Goal: Task Accomplishment & Management: Complete application form

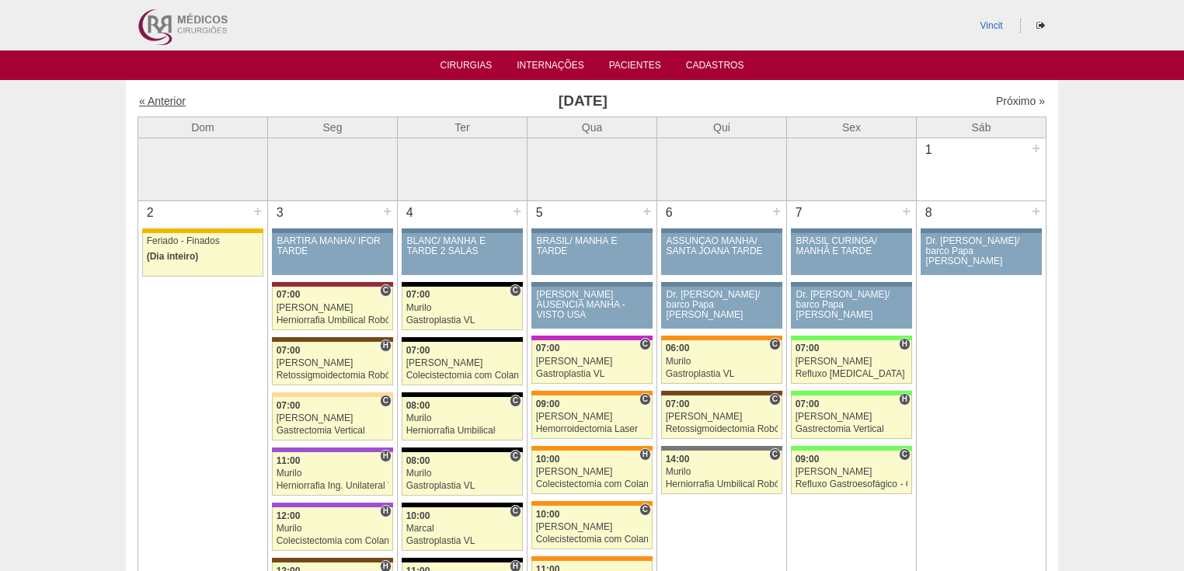
click at [179, 99] on link "« Anterior" at bounding box center [162, 101] width 47 height 12
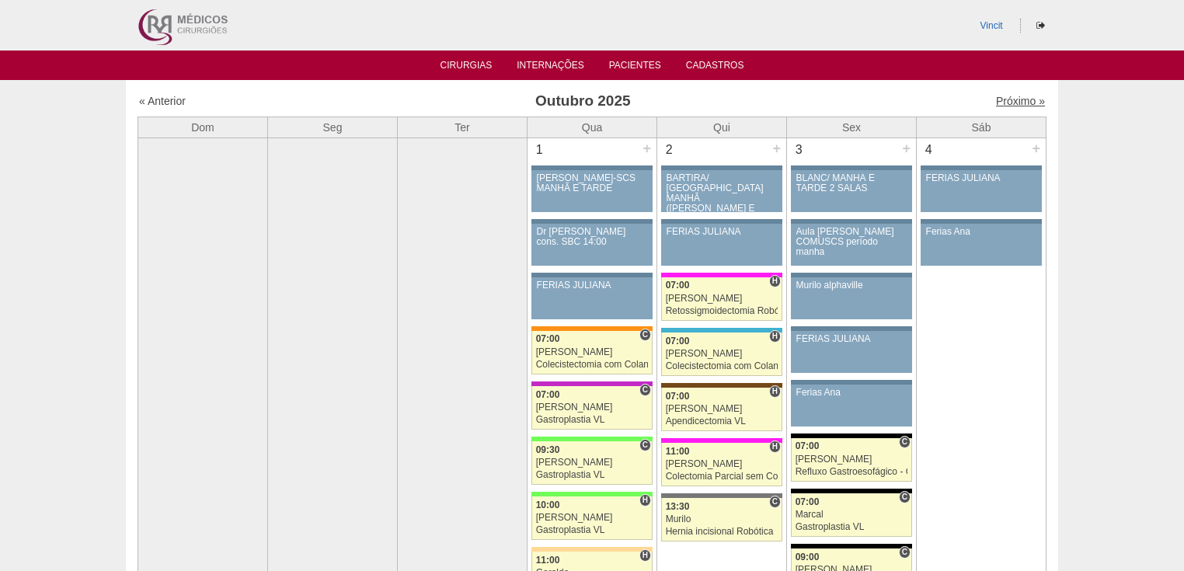
click at [1007, 101] on link "Próximo »" at bounding box center [1020, 101] width 49 height 12
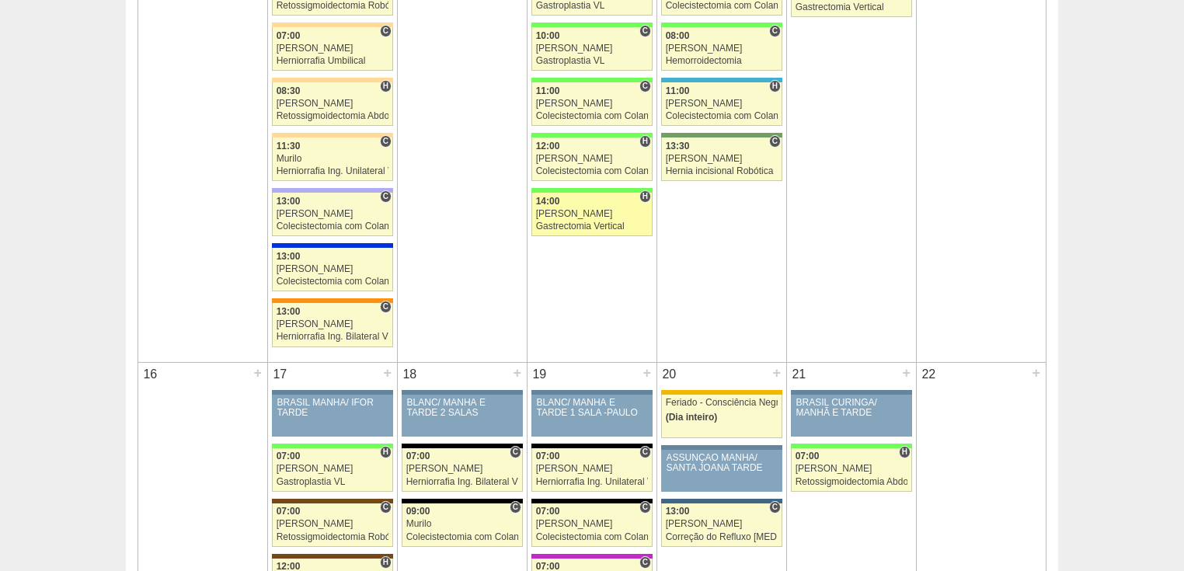
scroll to position [1181, 0]
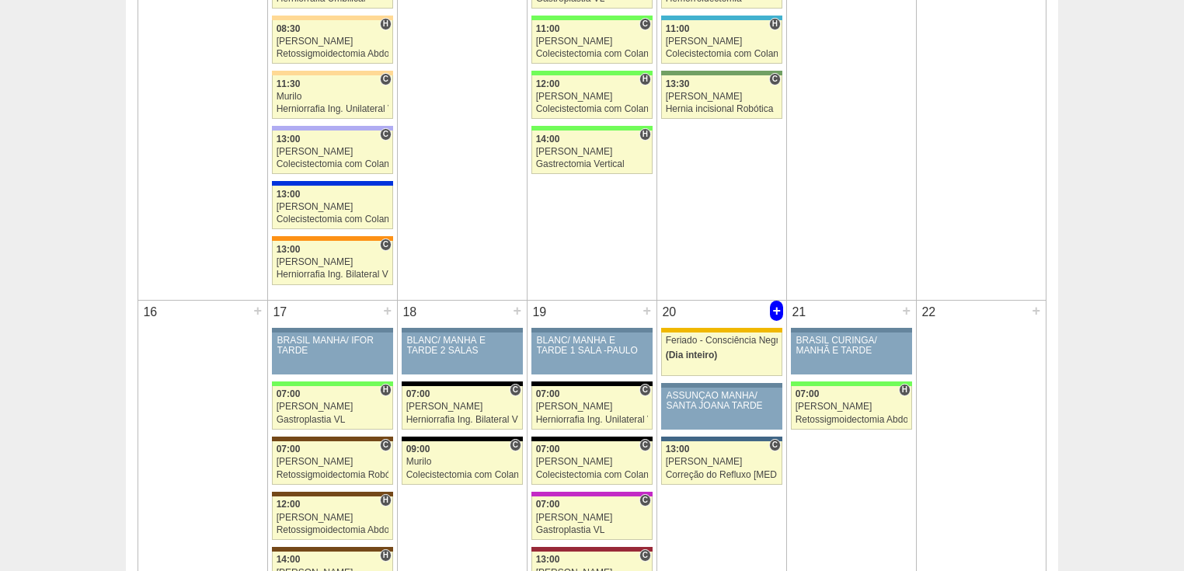
click at [776, 305] on div "+" at bounding box center [776, 311] width 13 height 20
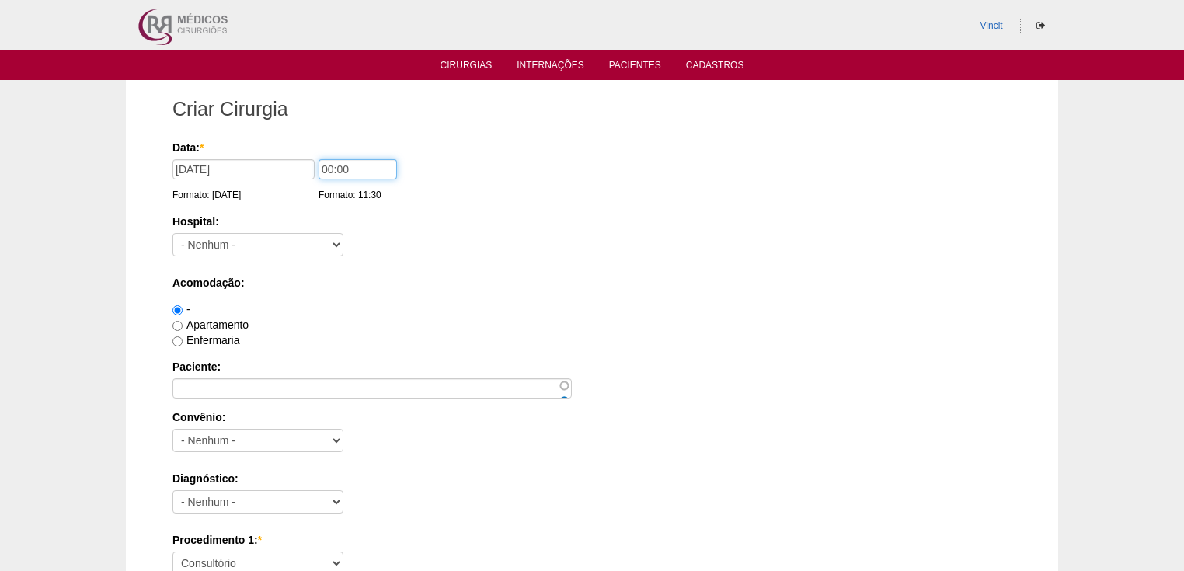
click at [333, 167] on input "00:00" at bounding box center [358, 169] width 78 height 20
type input "07:00"
click at [301, 243] on select "- Nenhum - 9 de Julho Albert Einstein Alvorada América Assunção Bartira Benefic…" at bounding box center [258, 244] width 171 height 23
select select "30"
click at [173, 233] on select "- Nenhum - 9 de Julho Albert Einstein Alvorada América Assunção Bartira Benefic…" at bounding box center [258, 244] width 171 height 23
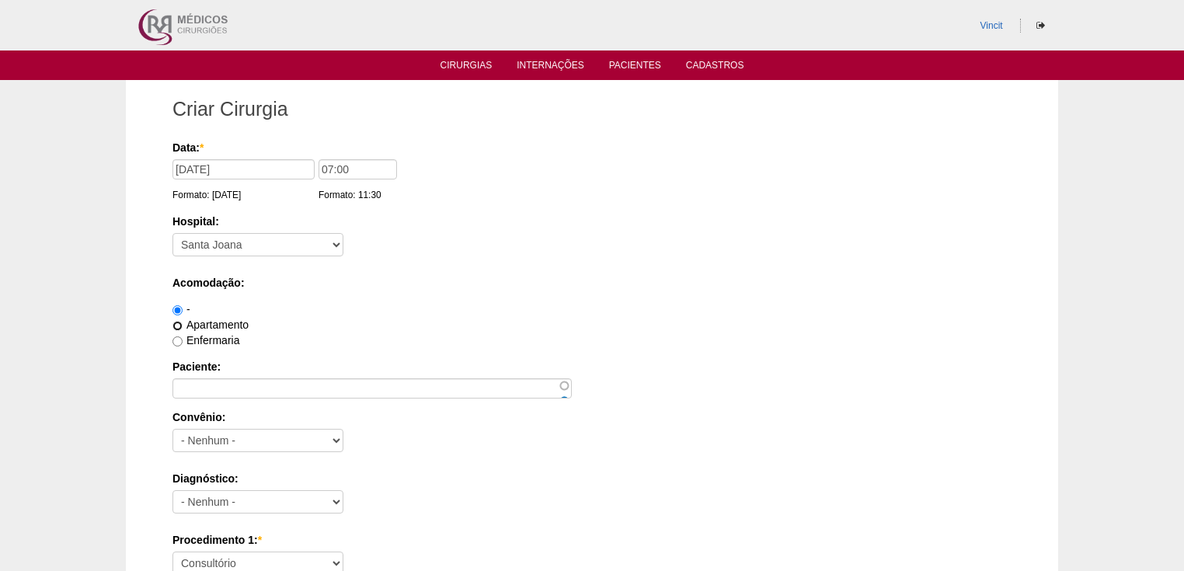
click at [180, 321] on input "Apartamento" at bounding box center [178, 326] width 10 height 10
radio input "true"
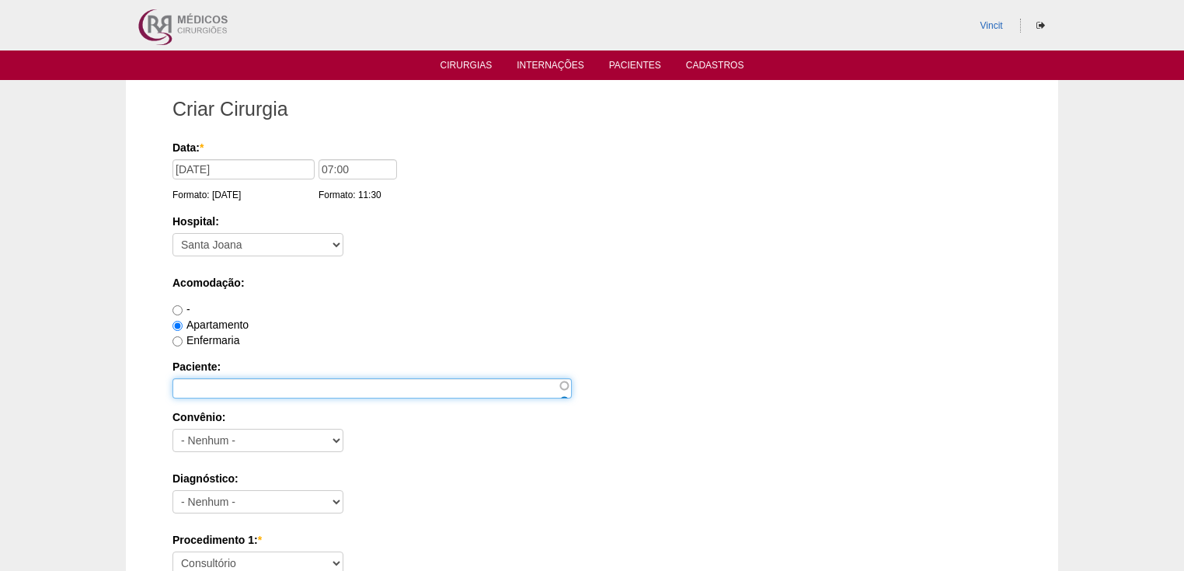
click at [214, 389] on input "Paciente:" at bounding box center [372, 388] width 399 height 20
type input "f"
click at [266, 385] on input "FABIOLA SONSIM RIGOLIN" at bounding box center [372, 388] width 399 height 20
type input "[PERSON_NAME] RIGOLIN"
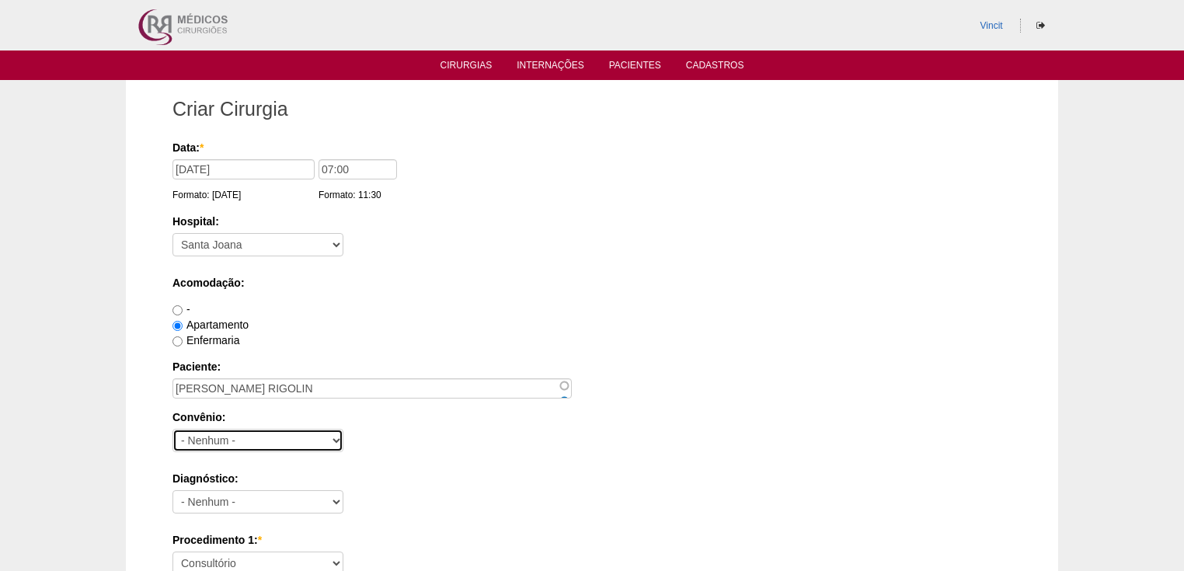
click at [208, 439] on select "- Nenhum - Abet Afresp Allianz Amil Blue Life Caasp Cabesp Caixa de Pensões Car…" at bounding box center [258, 440] width 171 height 23
select select "37718"
click at [173, 429] on select "- Nenhum - Abet Afresp Allianz Amil Blue Life Caasp Cabesp Caixa de Pensões Car…" at bounding box center [258, 440] width 171 height 23
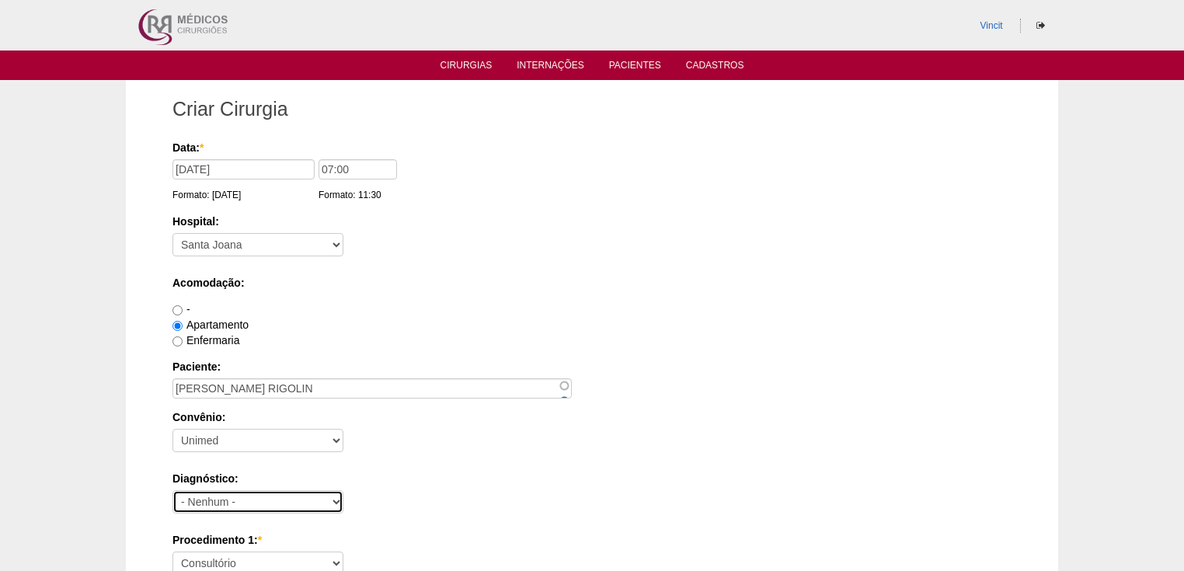
click at [228, 497] on select "- Nenhum - Abdome Agudo Abscesso Hepático Abscesso Perianal Abscesso Peritoneal…" at bounding box center [258, 501] width 171 height 23
select select "3897"
click at [173, 490] on select "- Nenhum - Abdome Agudo Abscesso Hepático Abscesso Perianal Abscesso Peritoneal…" at bounding box center [258, 501] width 171 height 23
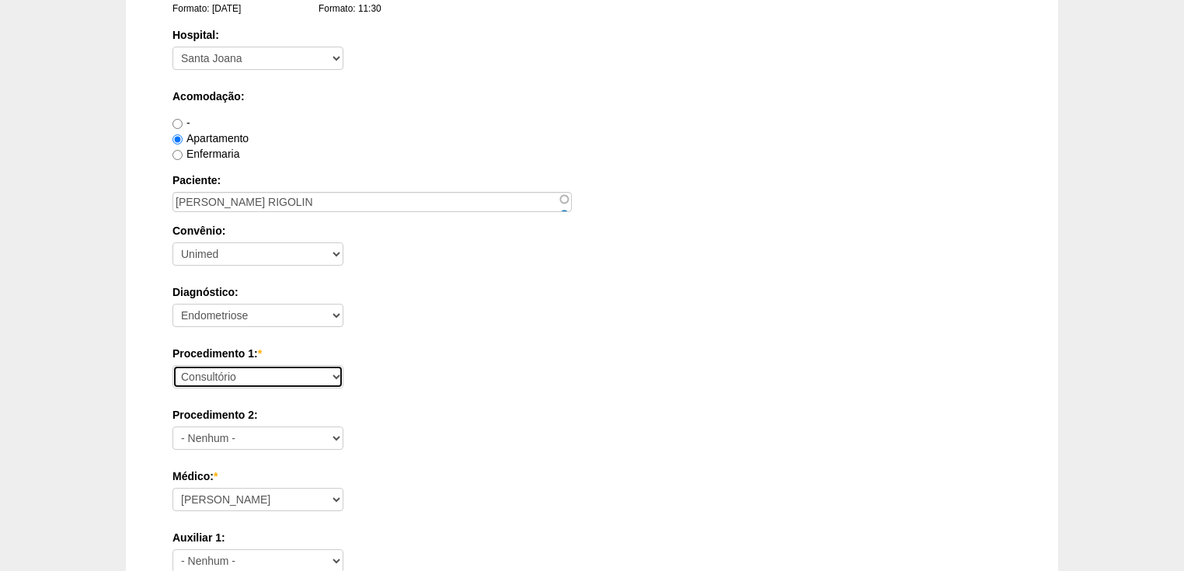
click at [234, 373] on select "Consultório Abscesso Hepático - Drenagem Abscesso perianal Amputação Abdômino P…" at bounding box center [258, 376] width 171 height 23
select select "63948"
click at [173, 365] on select "Consultório Abscesso Hepático - Drenagem Abscesso perianal Amputação Abdômino P…" at bounding box center [258, 376] width 171 height 23
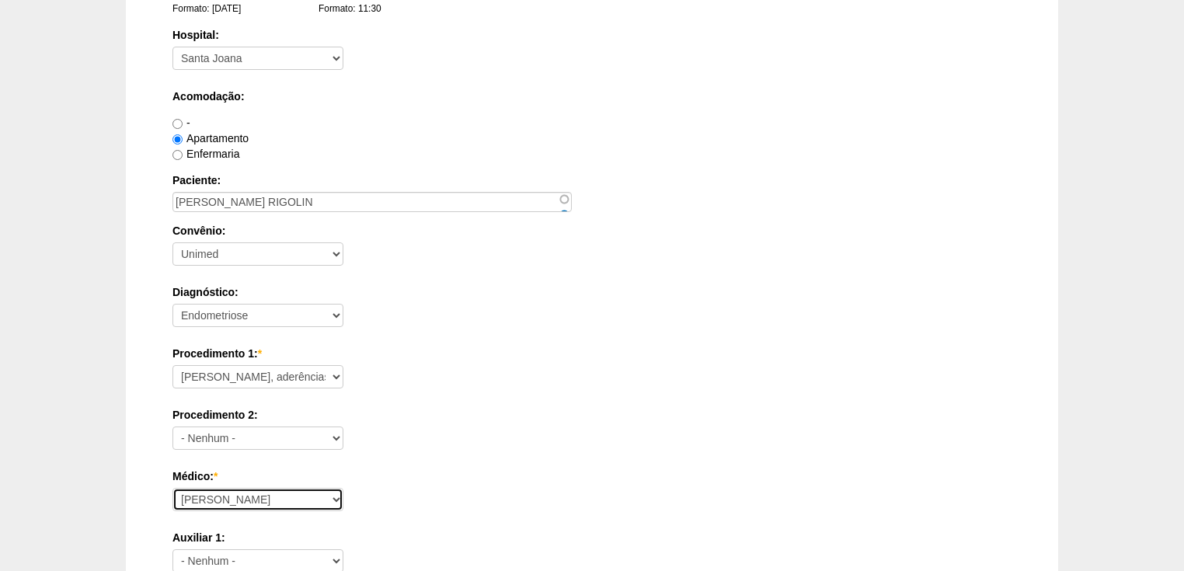
click at [231, 504] on select "Ana Paula Bruno Felipe Rossi Geraldo Igor Benevides Isabella Juliana Luiz Guilh…" at bounding box center [258, 499] width 171 height 23
select select "22"
click at [173, 488] on select "Ana Paula Bruno Felipe Rossi Geraldo Igor Benevides Isabella Juliana Luiz Guilh…" at bounding box center [258, 499] width 171 height 23
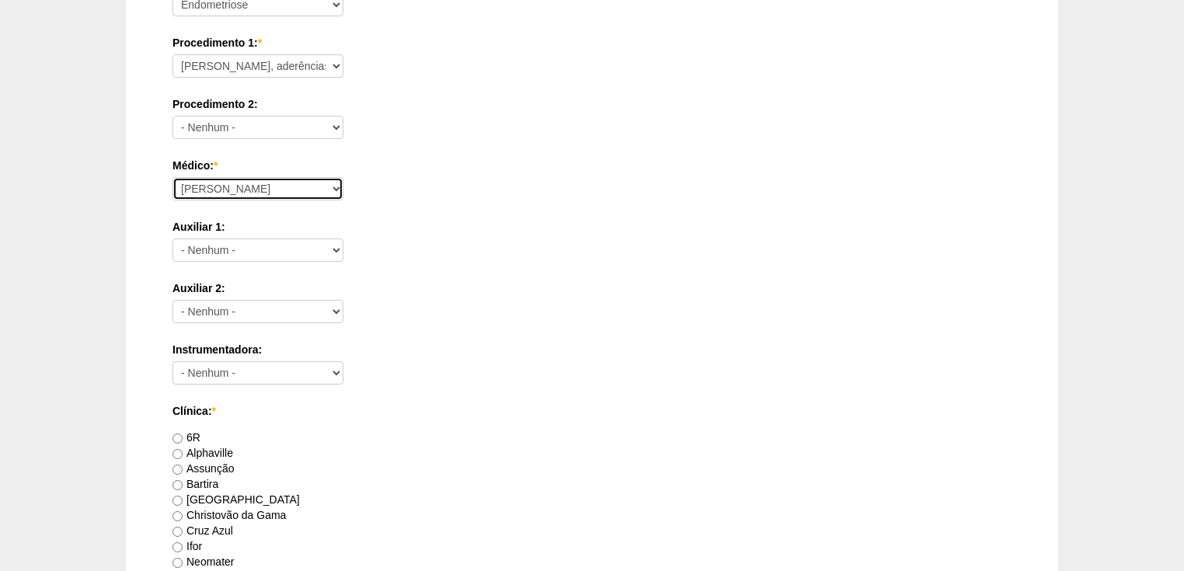
scroll to position [684, 0]
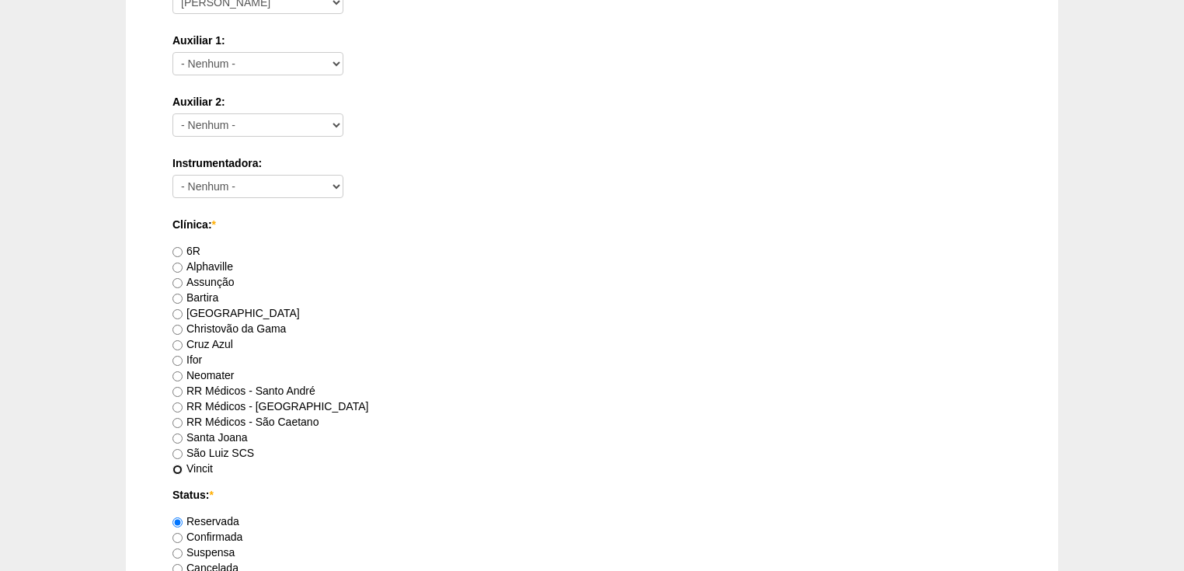
click at [180, 465] on input "Vincit" at bounding box center [178, 470] width 10 height 10
radio input "true"
click at [182, 534] on input "Confirmada" at bounding box center [178, 538] width 10 height 10
radio input "true"
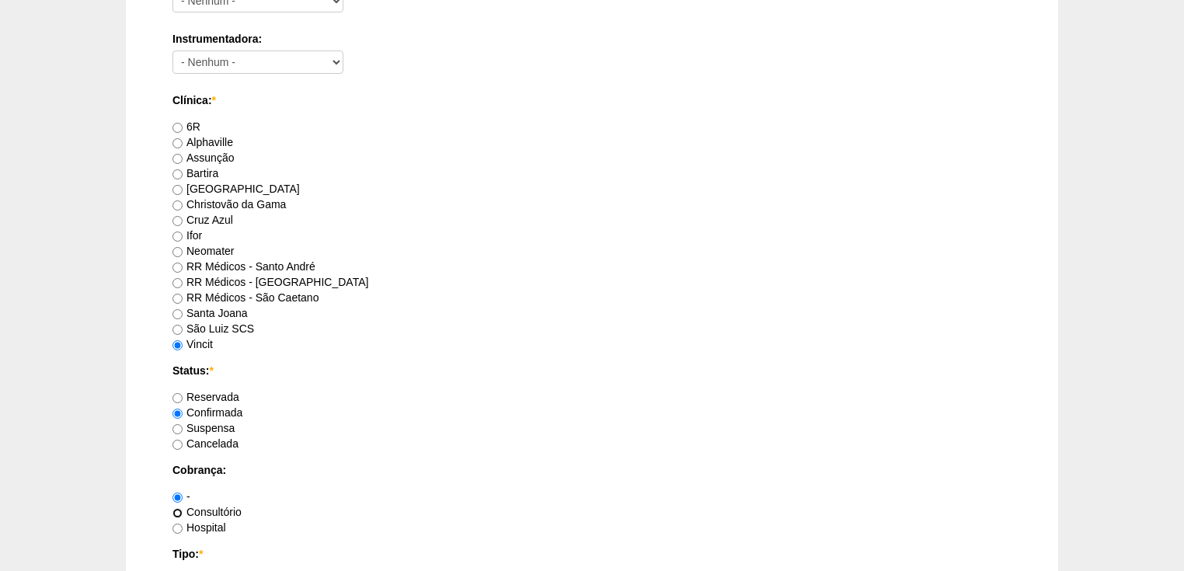
click at [179, 513] on input "Consultório" at bounding box center [178, 513] width 10 height 10
radio input "true"
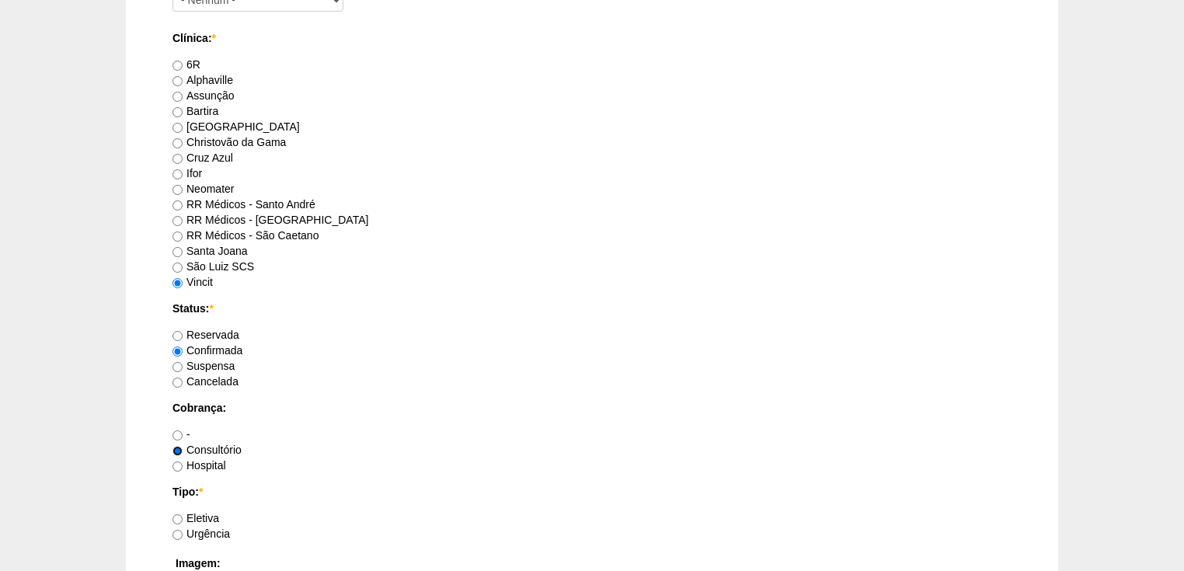
scroll to position [995, 0]
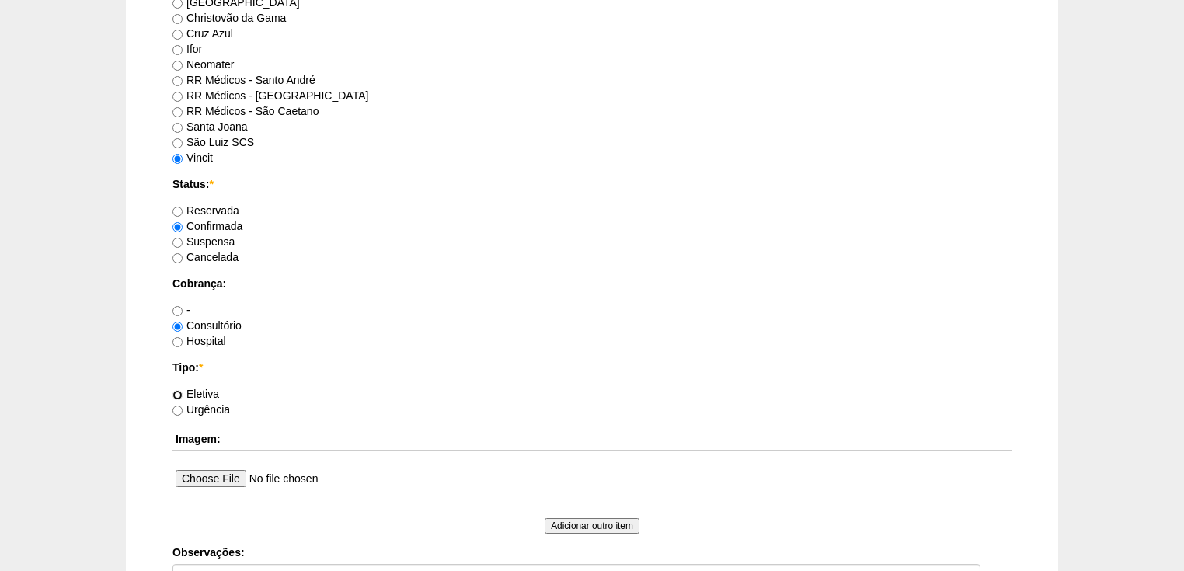
click at [177, 393] on input "Eletiva" at bounding box center [178, 395] width 10 height 10
radio input "true"
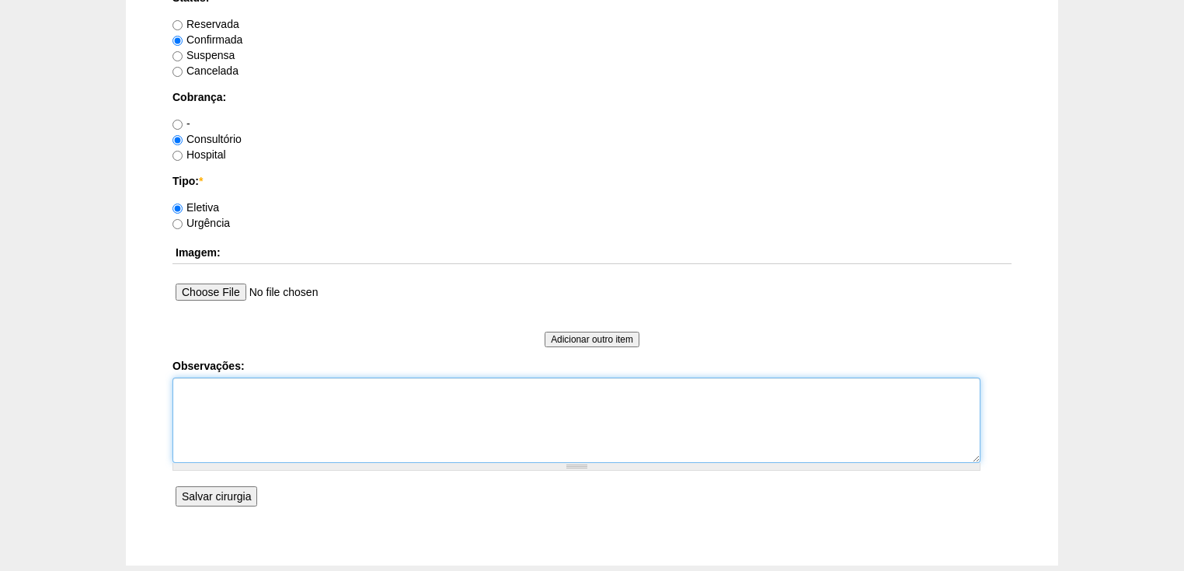
click at [194, 399] on textarea "Observações:" at bounding box center [577, 420] width 808 height 85
type textarea "v"
paste textarea "dr chiericchine"
click at [263, 420] on textarea "Vincit - tudo pelo sego Dr Ortiz - particular Paciente do Dr dr chiericchine" at bounding box center [577, 420] width 808 height 85
click at [315, 441] on textarea "Vincit - tudo pelo sego Dr Ortiz - particular Paciente do Dr. Chiericchine" at bounding box center [577, 420] width 808 height 85
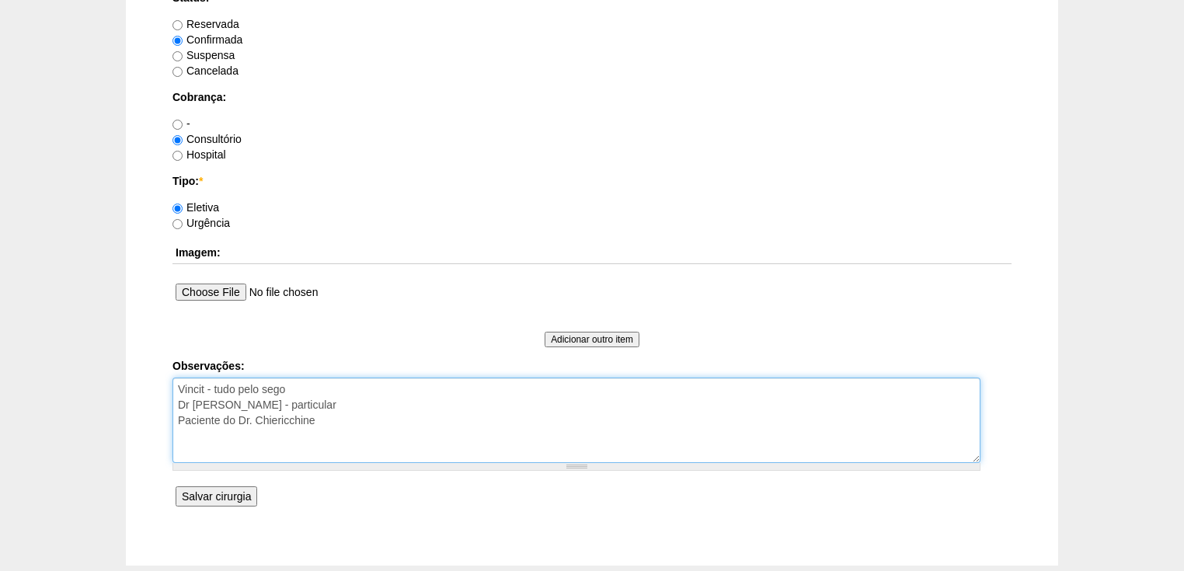
drag, startPoint x: 256, startPoint y: 421, endPoint x: 321, endPoint y: 420, distance: 65.3
click at [321, 420] on textarea "Vincit - tudo pelo sego Dr Ortiz - particular Paciente do Dr. Chiericchine" at bounding box center [577, 420] width 808 height 85
click at [311, 418] on textarea "Vincit - tudo pelo sego Dr Ortiz - particular Paciente do Dr. Chiericchine" at bounding box center [577, 420] width 808 height 85
click at [314, 419] on textarea "Vincit - tudo pelo sego Dr Ortiz - particular Paciente do Dr. Chiericchine" at bounding box center [577, 420] width 808 height 85
paste textarea "CHIERIGHINI"
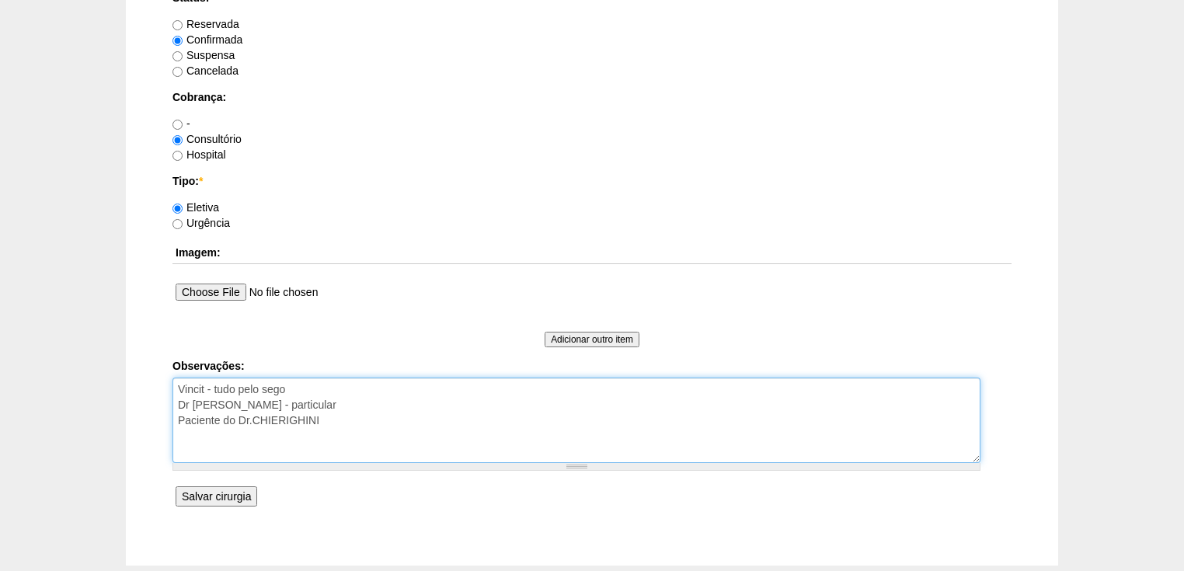
click at [253, 420] on textarea "Vincit - tudo pelo sego Dr Ortiz - particular Paciente do Dr.CHIERIGHINI" at bounding box center [577, 420] width 808 height 85
click at [327, 418] on textarea "Vincit - tudo pelo sego Dr Ortiz - particular Paciente do Dr. CHIERIGHINI" at bounding box center [577, 420] width 808 height 85
type textarea "Vincit - tudo pelo sego Dr Ortiz - particular Paciente do Dr. CHIERIGHINI"
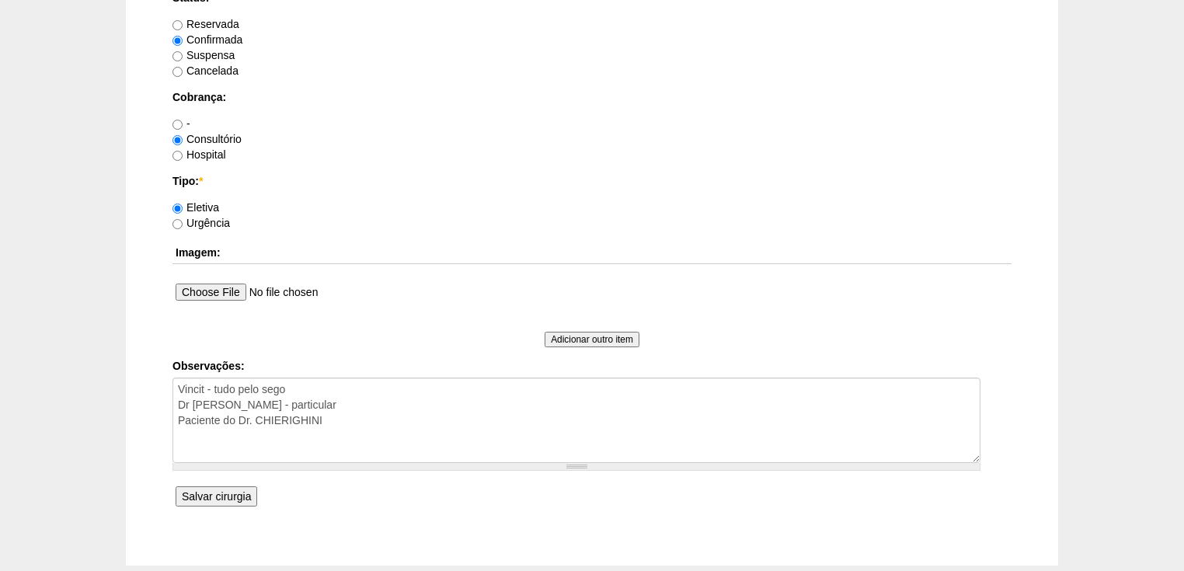
click at [223, 494] on input "Salvar cirurgia" at bounding box center [217, 496] width 82 height 20
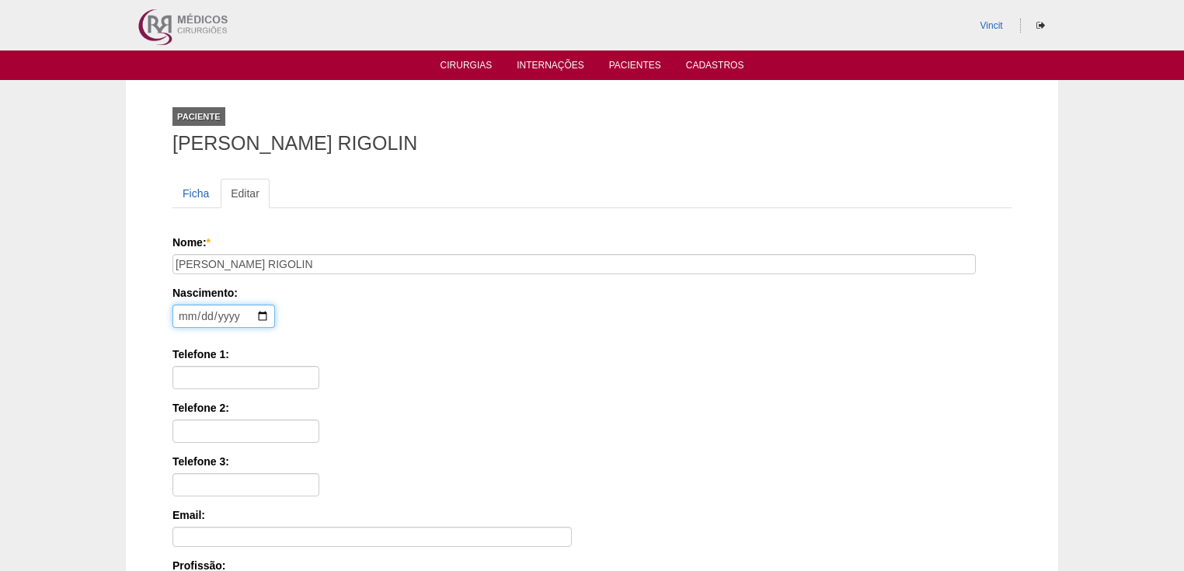
click at [185, 314] on input "date" at bounding box center [224, 316] width 103 height 23
type input "[DATE]"
click at [177, 381] on input "Telefone 1:" at bounding box center [246, 377] width 147 height 23
paste input "[PHONE_NUMBER]"
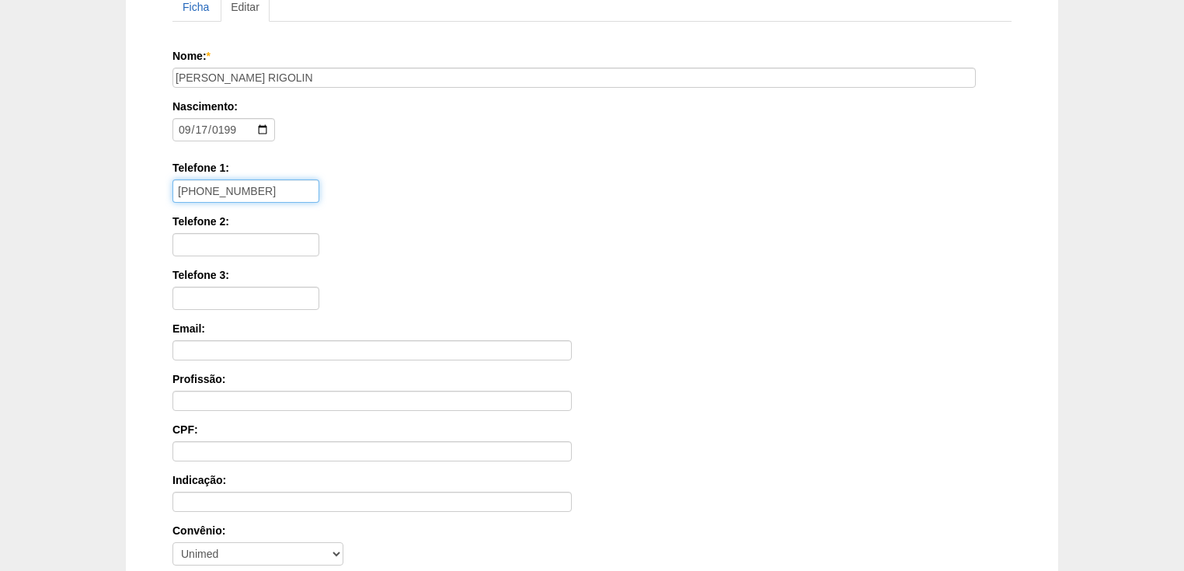
scroll to position [373, 0]
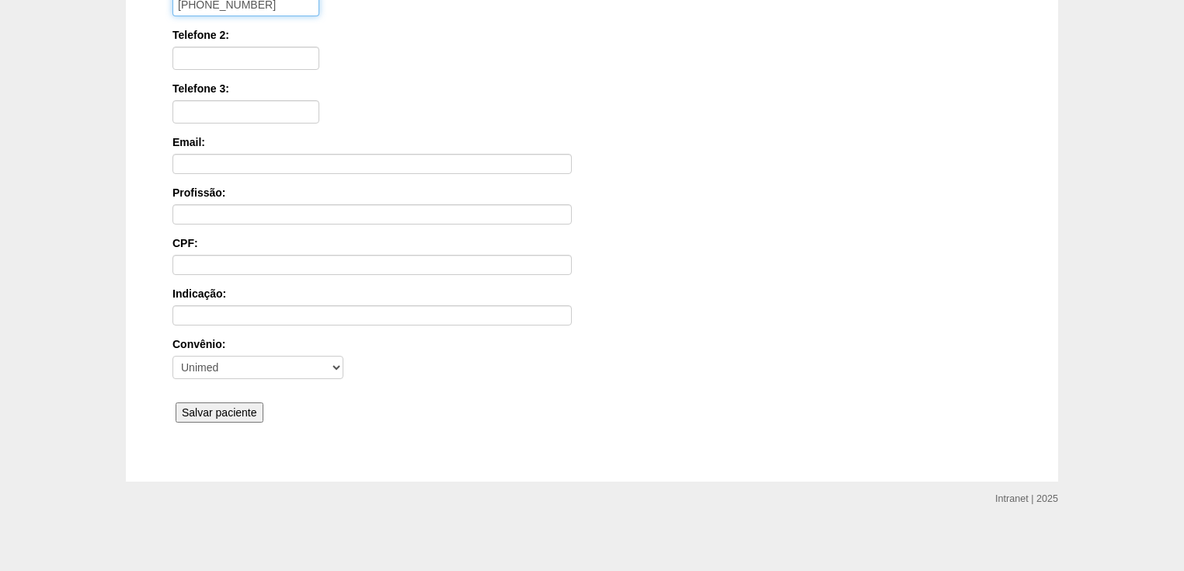
type input "[PHONE_NUMBER]"
click at [230, 406] on input "Salvar paciente" at bounding box center [220, 413] width 88 height 20
